Goal: Transaction & Acquisition: Purchase product/service

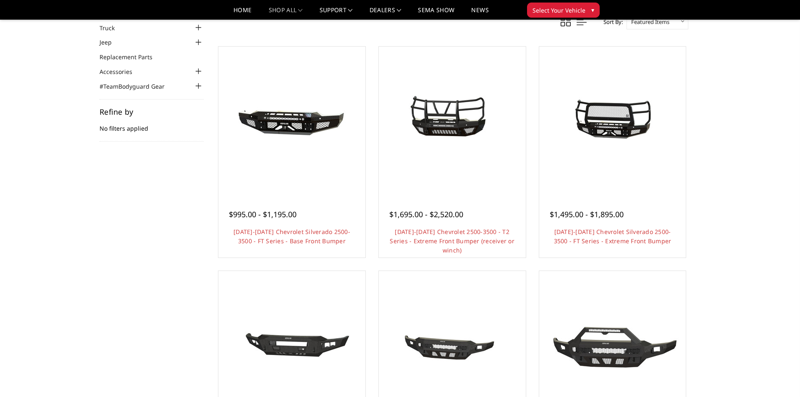
scroll to position [42, 0]
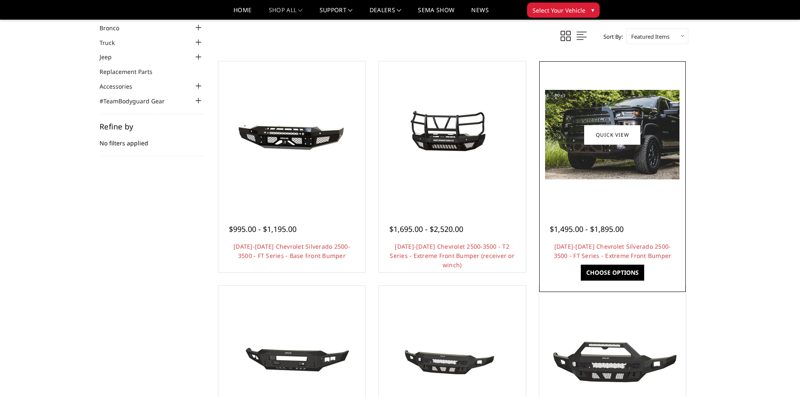
click at [637, 278] on link "Choose Options" at bounding box center [612, 273] width 63 height 16
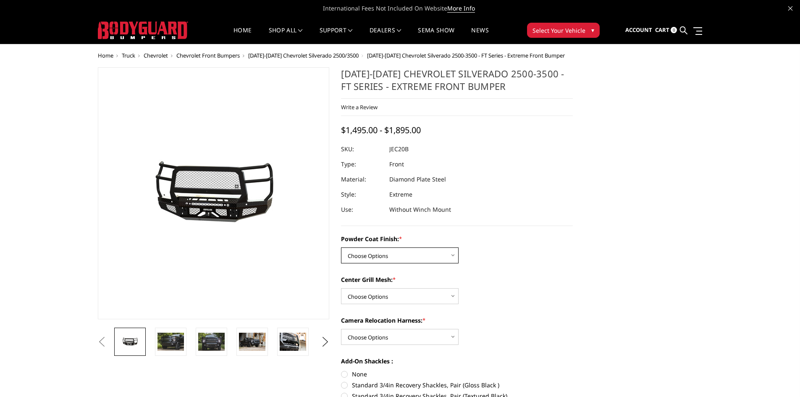
click at [397, 247] on select "Choose Options Bare Metal Gloss Black Powder Coat Textured Black Powder Coat" at bounding box center [400, 255] width 118 height 16
click at [341, 247] on select "Choose Options Bare Metal Gloss Black Powder Coat Textured Black Powder Coat" at bounding box center [400, 255] width 118 height 16
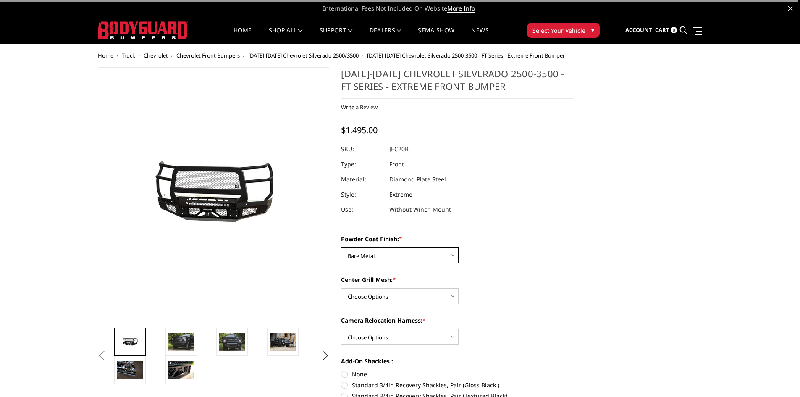
click at [402, 257] on select "Choose Options Bare Metal Gloss Black Powder Coat Textured Black Powder Coat" at bounding box center [400, 255] width 118 height 16
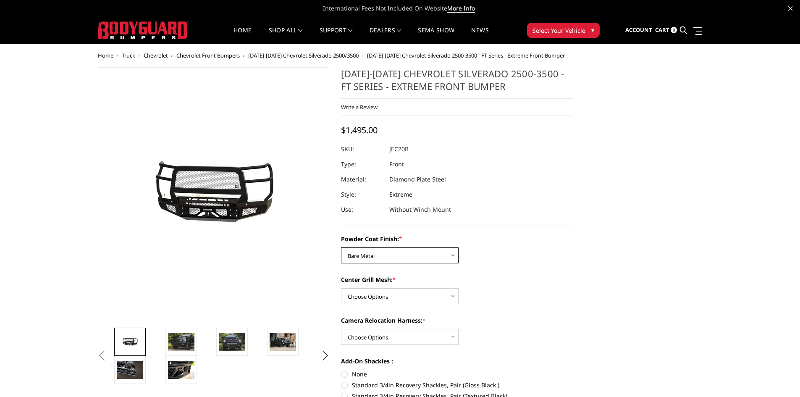
select select "3243"
click at [341, 247] on select "Choose Options Bare Metal Gloss Black Powder Coat Textured Black Powder Coat" at bounding box center [400, 255] width 118 height 16
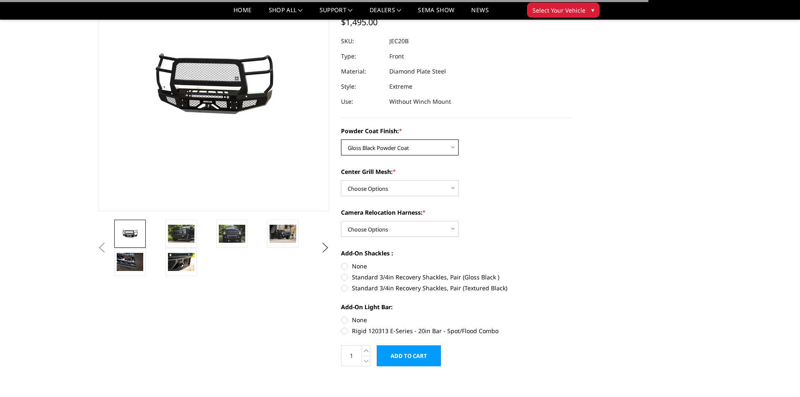
scroll to position [84, 0]
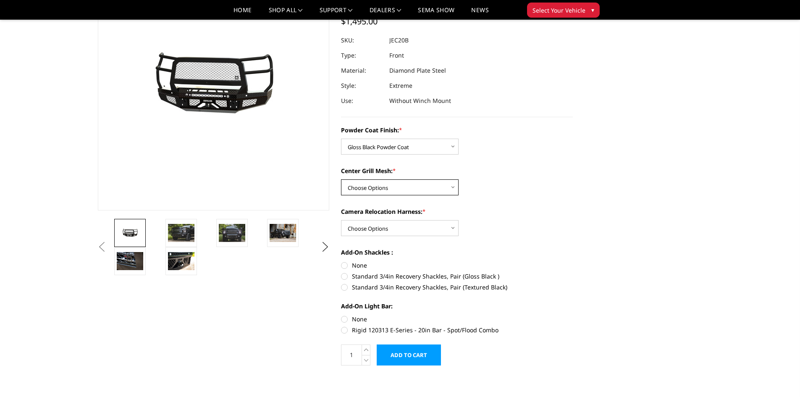
click at [377, 185] on select "Choose Options WITH Expanded Metal in Center Grill WITHOUT Expanded Metal in Ce…" at bounding box center [400, 187] width 118 height 16
select select "3245"
click at [341, 179] on select "Choose Options WITH Expanded Metal in Center Grill WITHOUT Expanded Metal in Ce…" at bounding box center [400, 187] width 118 height 16
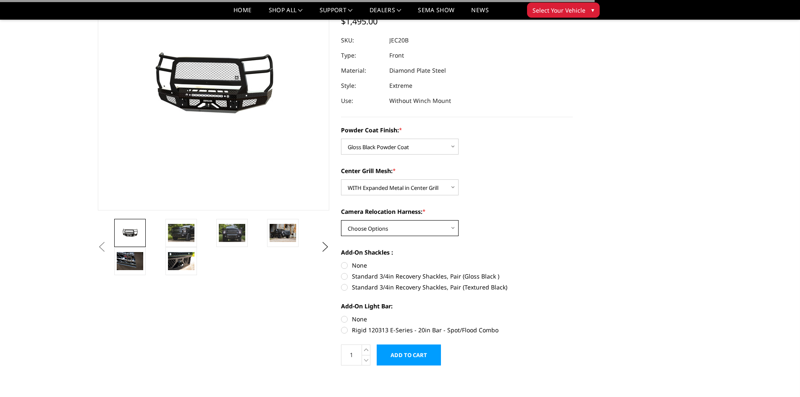
click at [394, 234] on select "Choose Options WITH Camera Relocation Harness WITHOUT Camera Relocation Harness" at bounding box center [400, 228] width 118 height 16
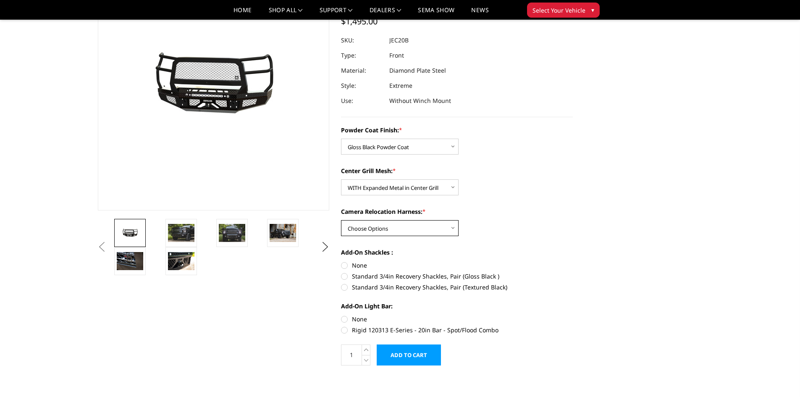
click at [394, 234] on select "Choose Options WITH Camera Relocation Harness WITHOUT Camera Relocation Harness" at bounding box center [400, 228] width 118 height 16
click at [184, 253] on img at bounding box center [181, 261] width 26 height 18
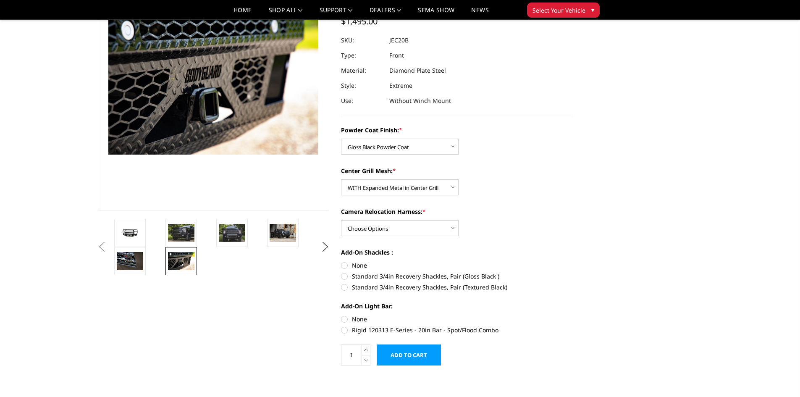
scroll to position [61, 0]
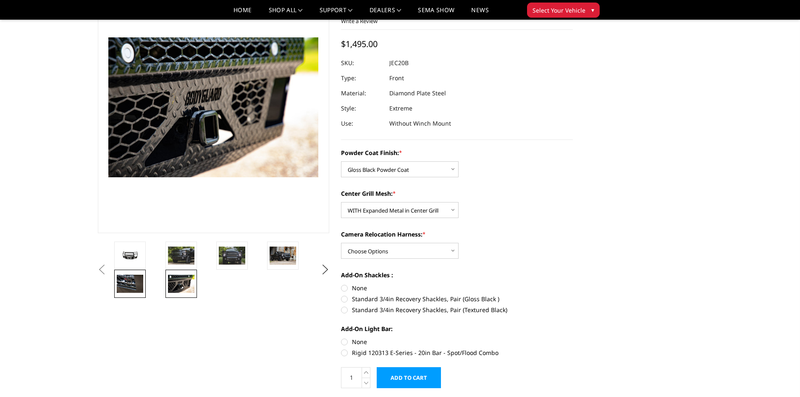
click at [144, 286] on link at bounding box center [130, 284] width 32 height 28
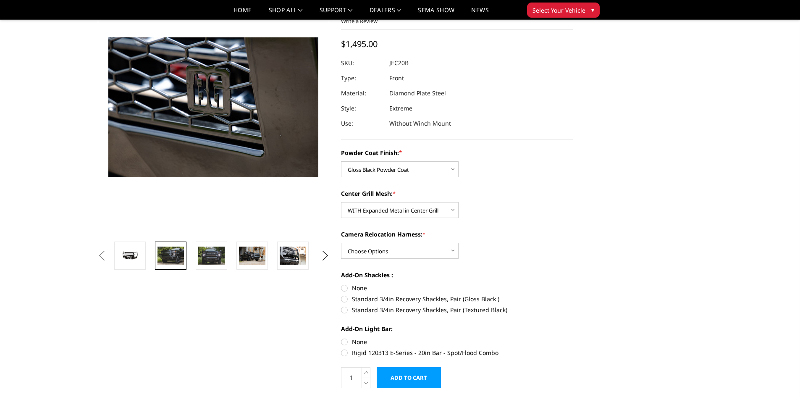
click at [167, 259] on img at bounding box center [171, 256] width 26 height 18
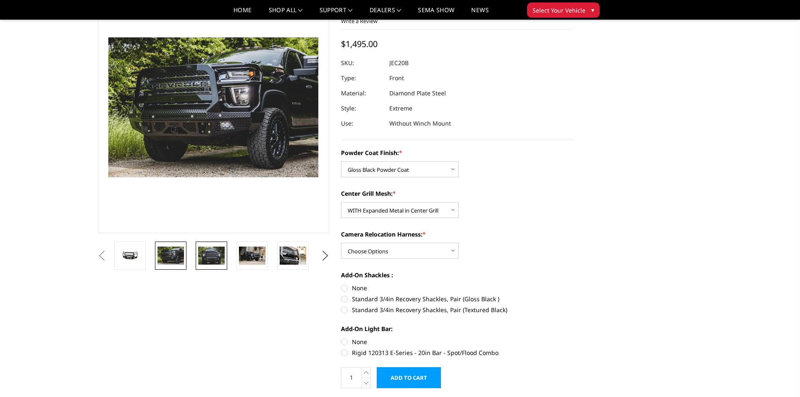
click at [208, 262] on img at bounding box center [211, 256] width 26 height 18
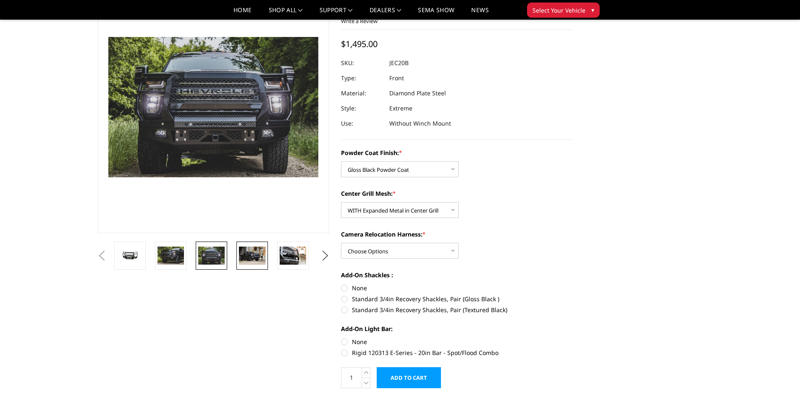
scroll to position [61, 0]
click at [242, 262] on img at bounding box center [252, 256] width 26 height 18
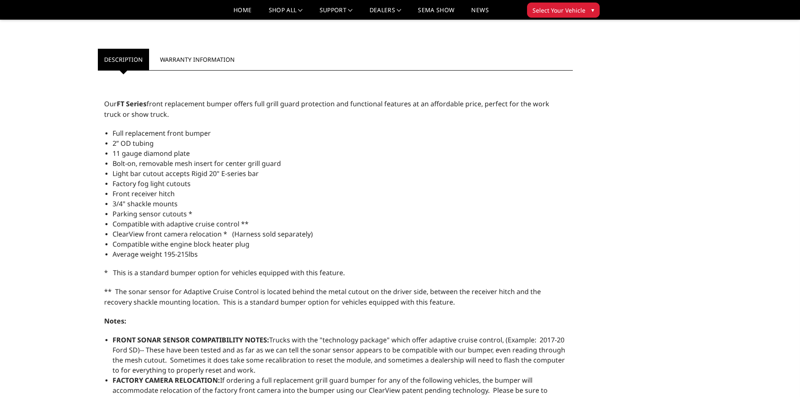
scroll to position [523, 0]
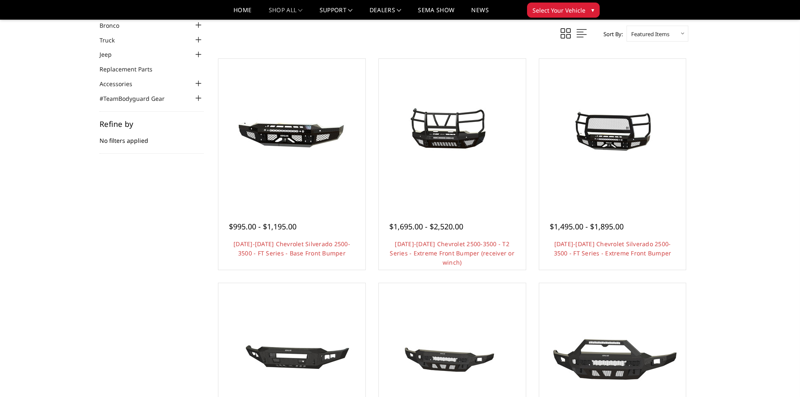
scroll to position [42, 0]
